Goal: Task Accomplishment & Management: Use online tool/utility

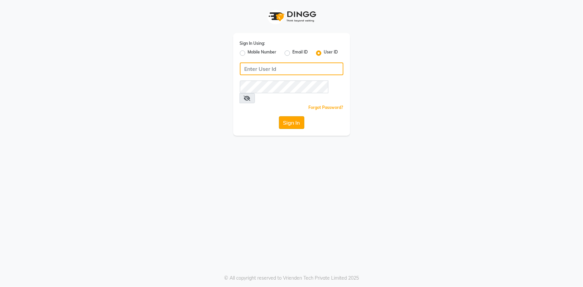
type input "e3521-01"
click at [291, 116] on button "Sign In" at bounding box center [291, 122] width 25 height 13
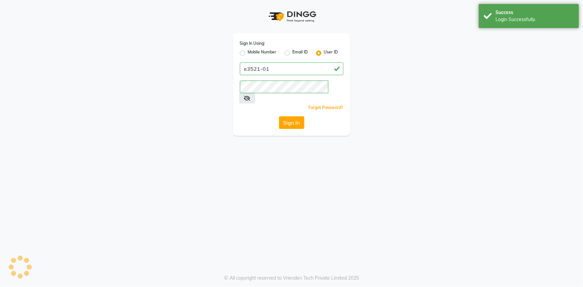
select select "service"
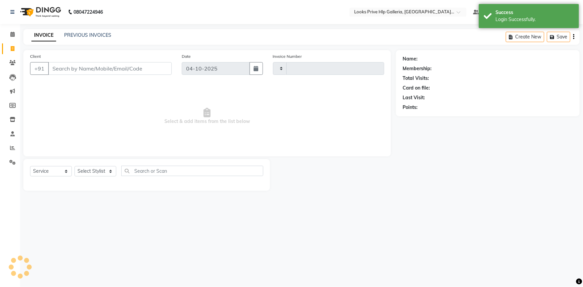
type input "1216"
select select "7937"
